Goal: Task Accomplishment & Management: Use online tool/utility

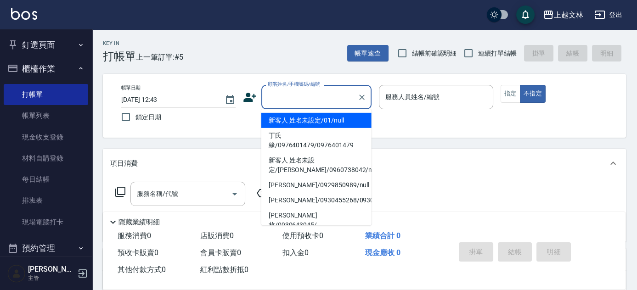
click at [297, 96] on input "顧客姓名/手機號碼/編號" at bounding box center [309, 97] width 88 height 16
click at [563, 110] on div "帳單日期 [DATE] 12:43 鎖定日期 顧客姓名/手機號碼/編號 顧客姓名/手機號碼/編號 服務人員姓名/編號 服務人員姓名/編號 指定 不指定" at bounding box center [364, 106] width 501 height 42
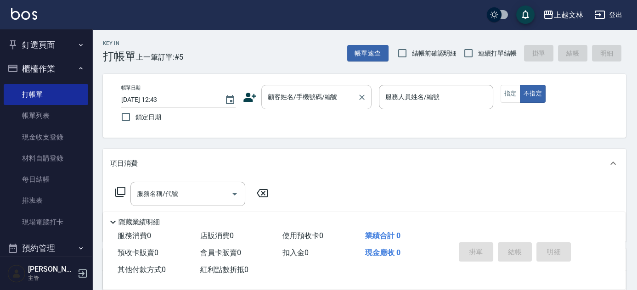
click at [264, 94] on div "顧客姓名/手機號碼/編號" at bounding box center [316, 97] width 110 height 24
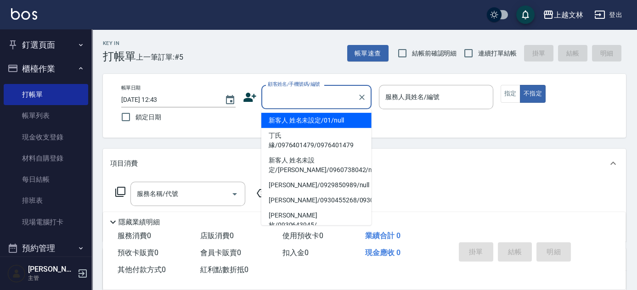
click at [411, 165] on div "項目消費" at bounding box center [358, 164] width 497 height 10
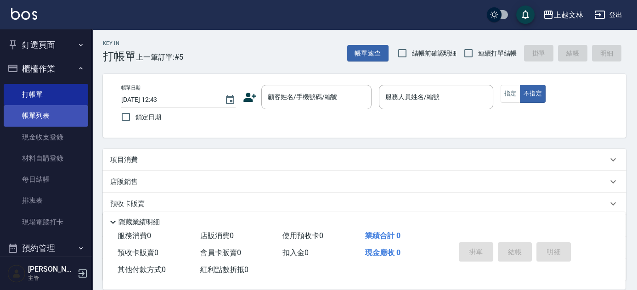
click at [40, 113] on link "帳單列表" at bounding box center [46, 115] width 84 height 21
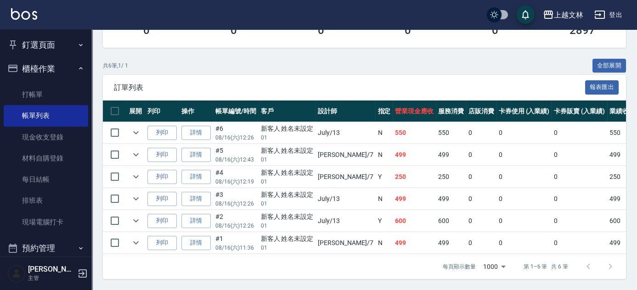
scroll to position [187, 0]
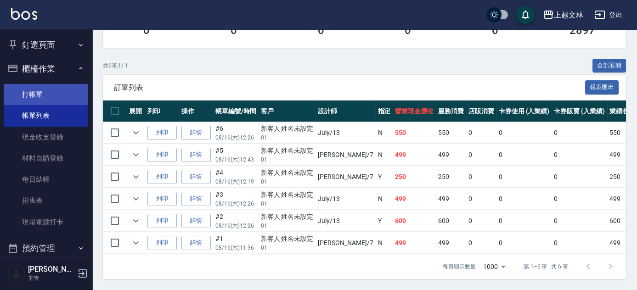
click at [18, 95] on link "打帳單" at bounding box center [46, 94] width 84 height 21
